Goal: Information Seeking & Learning: Learn about a topic

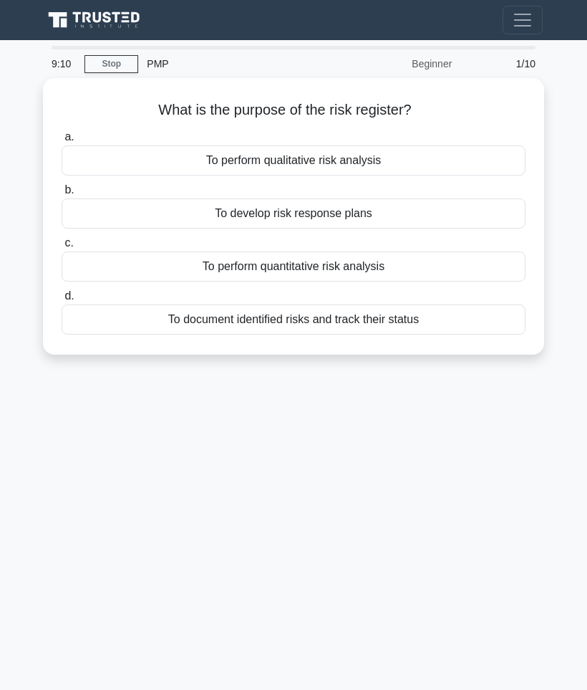
click at [428, 163] on div "To perform qualitative risk analysis" at bounding box center [294, 160] width 464 height 30
click at [62, 142] on input "a. To perform qualitative risk analysis" at bounding box center [62, 137] width 0 height 9
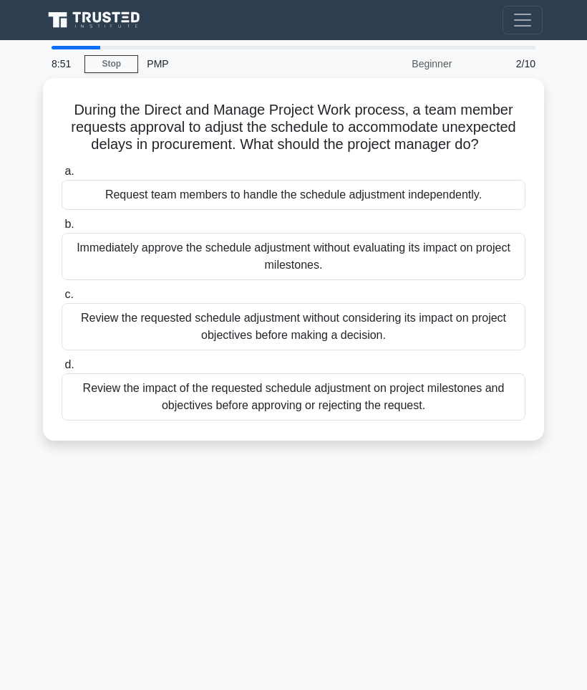
click at [127, 65] on link "Stop" at bounding box center [112, 64] width 54 height 18
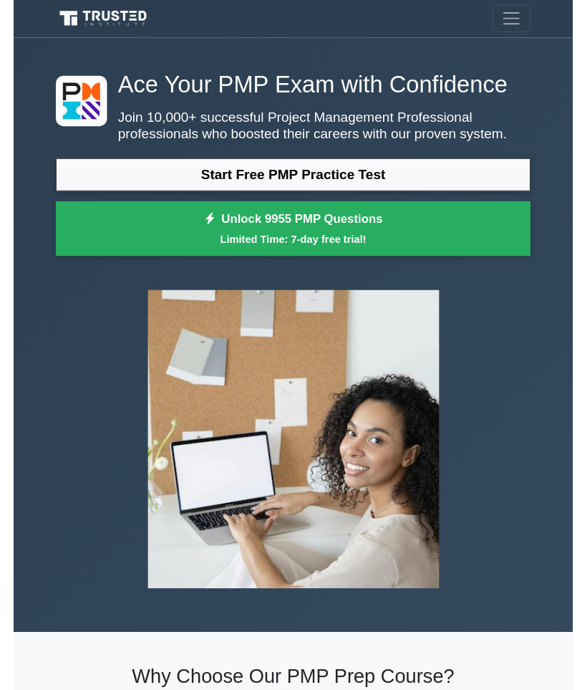
scroll to position [35, 0]
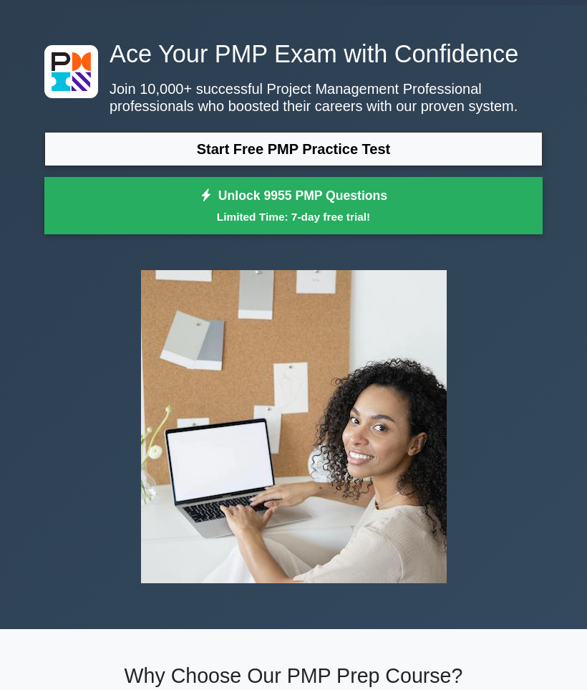
click at [435, 166] on link "Start Free PMP Practice Test" at bounding box center [293, 149] width 499 height 34
